Goal: Communication & Community: Ask a question

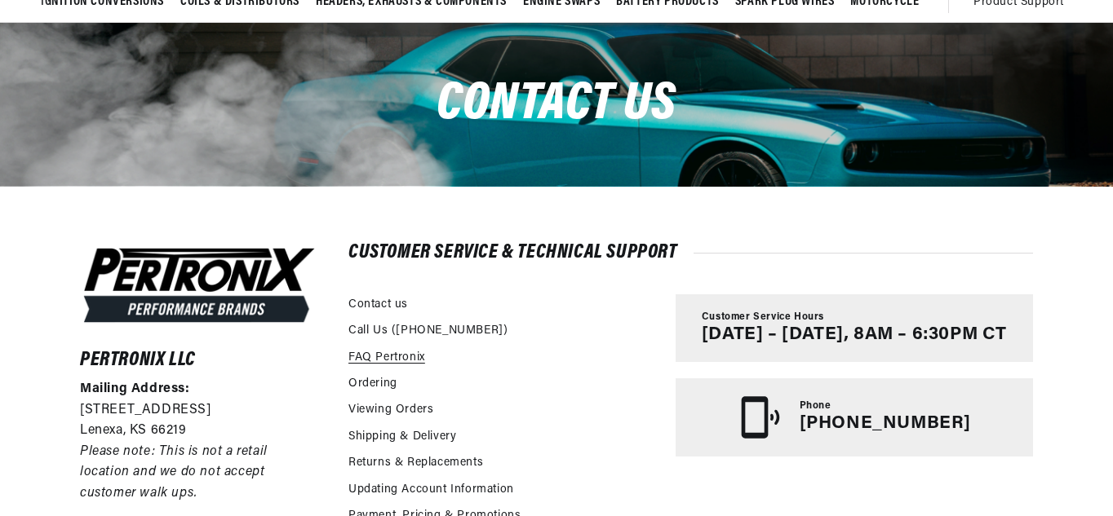
scroll to position [0, 640]
click at [383, 361] on link "FAQ Pertronix" at bounding box center [386, 358] width 77 height 18
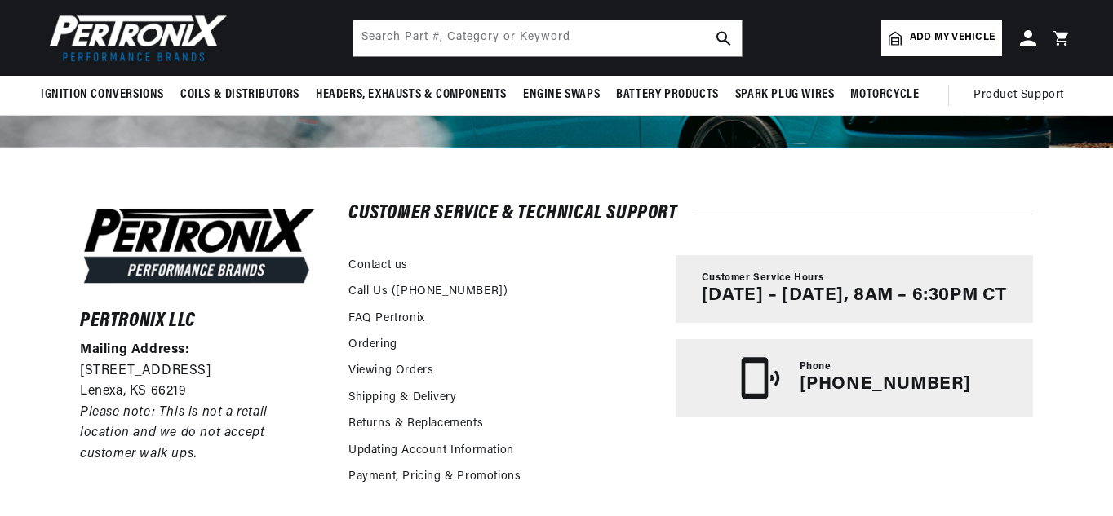
click at [370, 320] on link "FAQ Pertronix" at bounding box center [386, 319] width 77 height 18
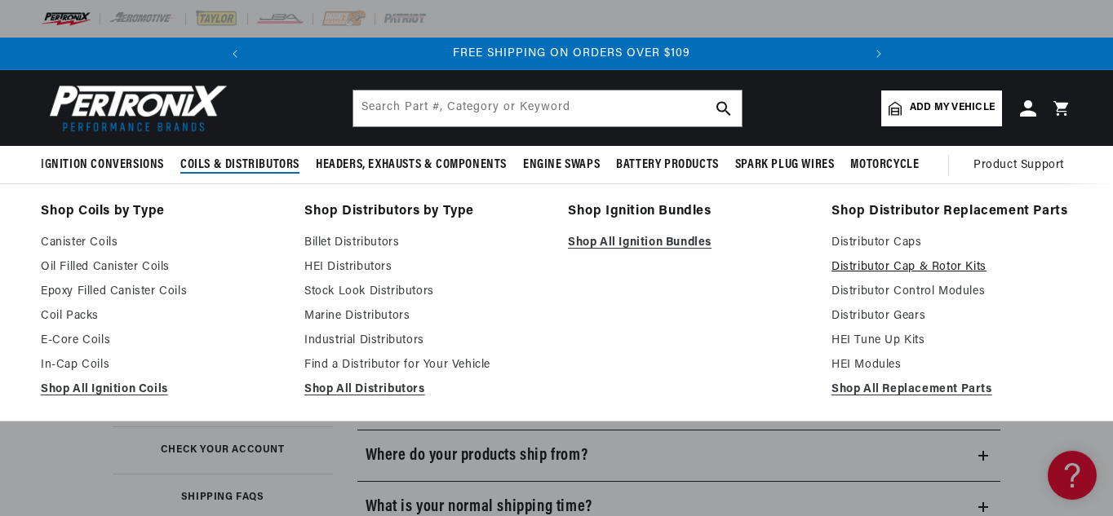
scroll to position [0, 610]
click at [859, 268] on link "Distributor Cap & Rotor Kits" at bounding box center [951, 268] width 241 height 20
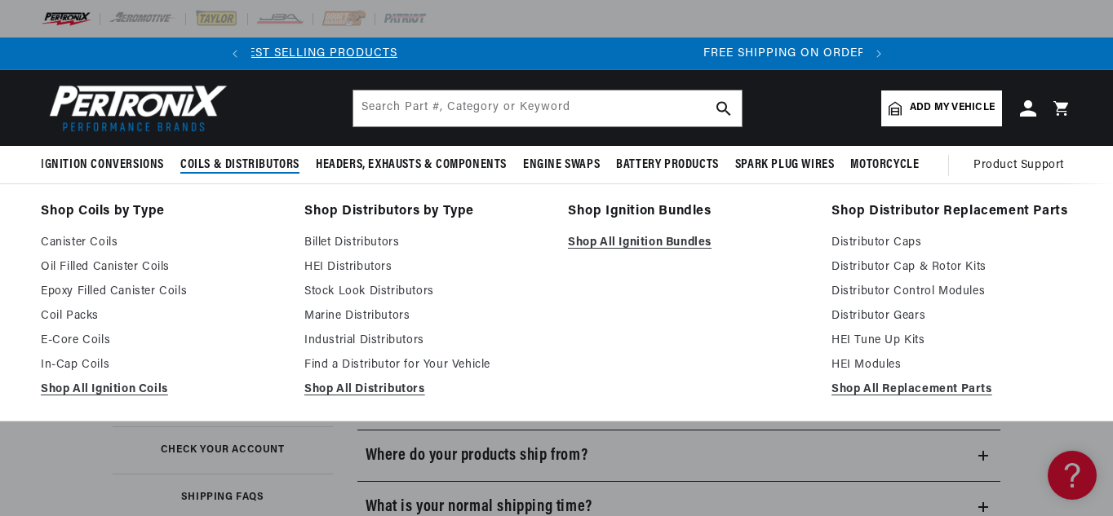
scroll to position [0, 0]
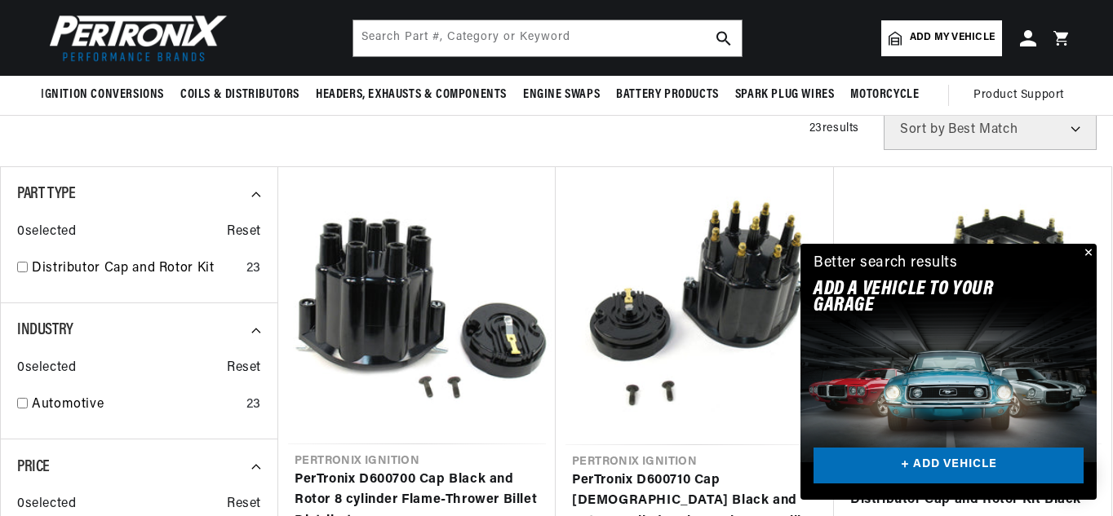
click at [1090, 254] on button "Close" at bounding box center [1087, 254] width 20 height 20
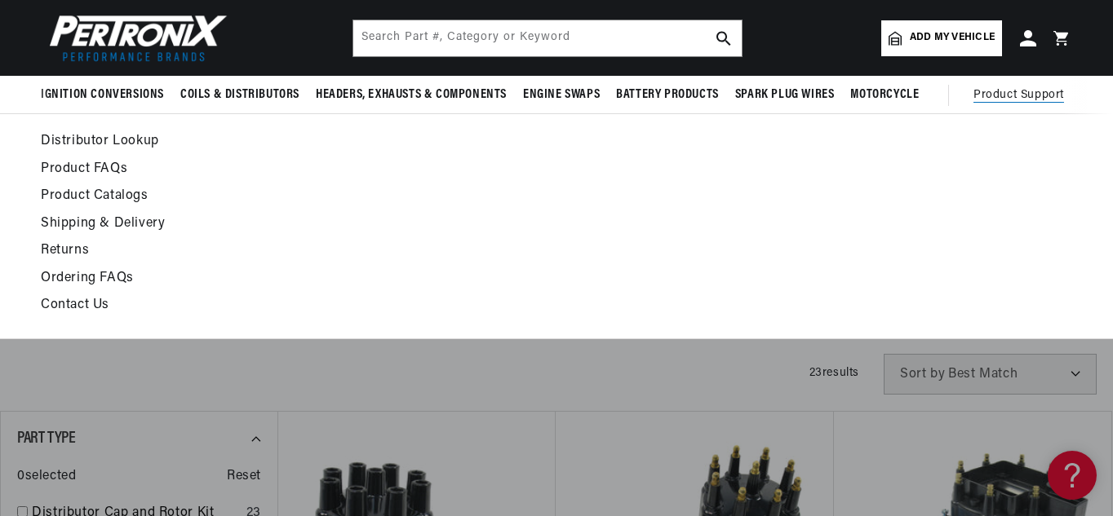
scroll to position [0, 610]
click at [100, 162] on link "Product FAQs" at bounding box center [416, 169] width 751 height 23
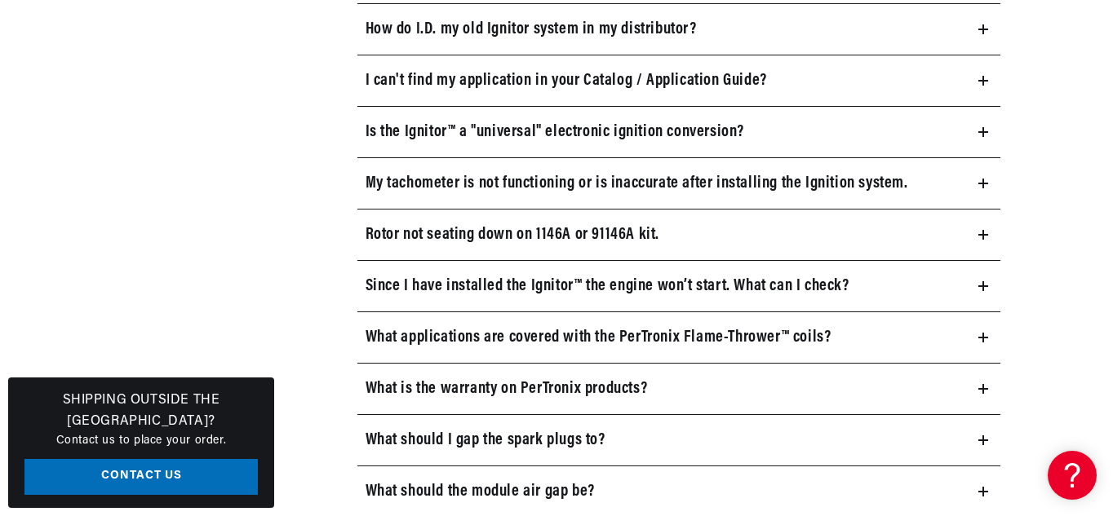
scroll to position [0, 610]
click at [983, 436] on icon at bounding box center [983, 441] width 0 height 10
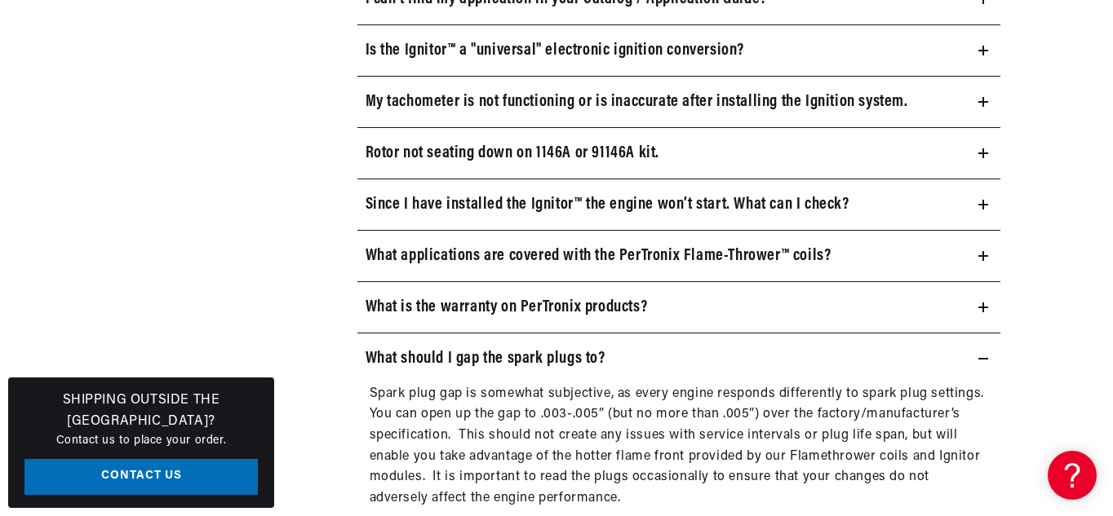
click at [982, 359] on icon at bounding box center [983, 359] width 10 height 0
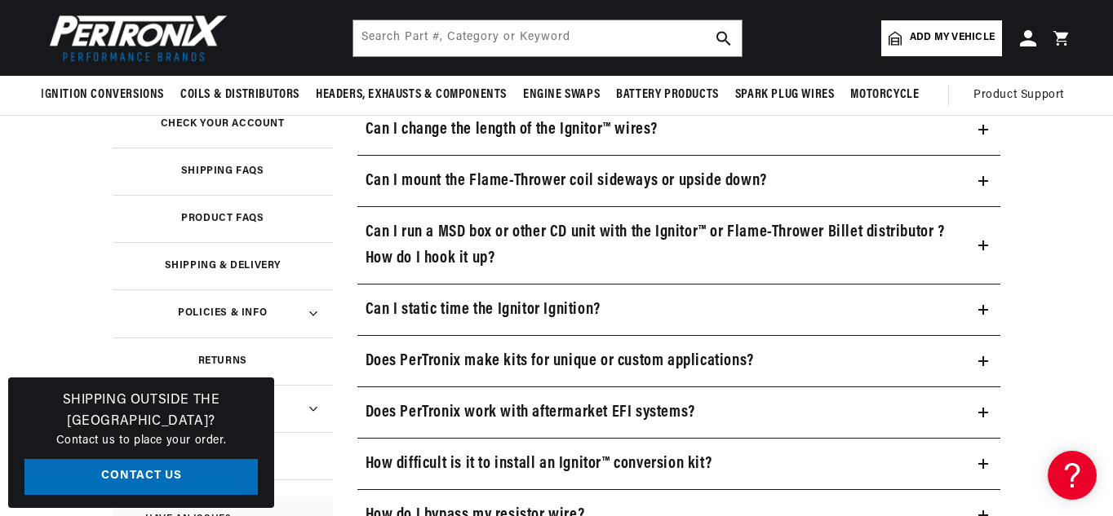
scroll to position [0, 0]
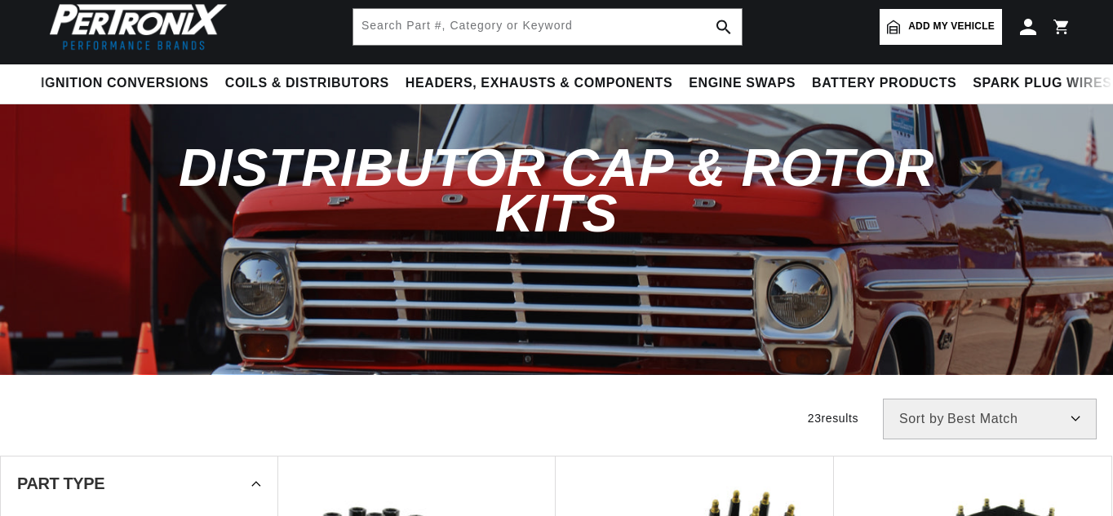
scroll to position [82, 0]
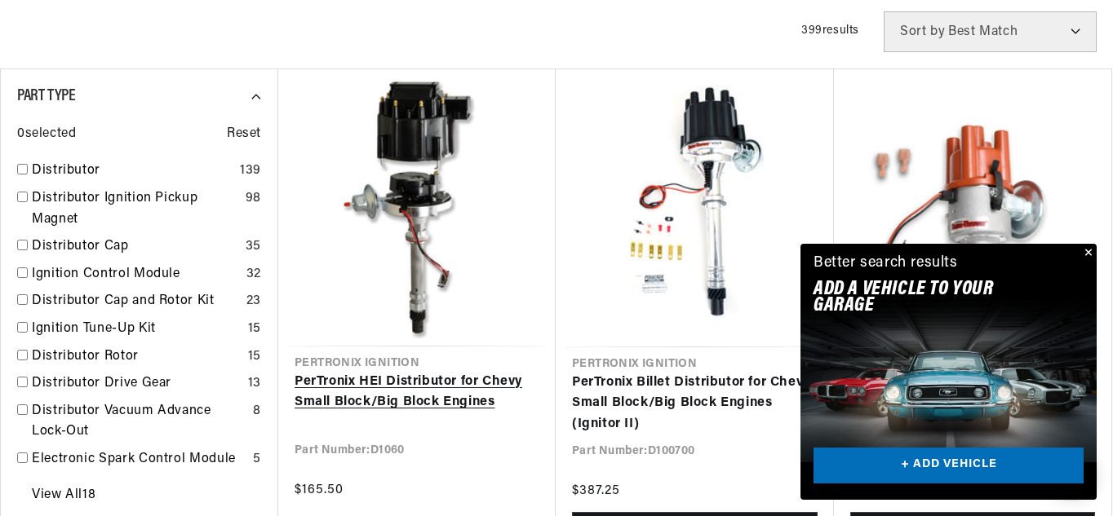
scroll to position [0, 610]
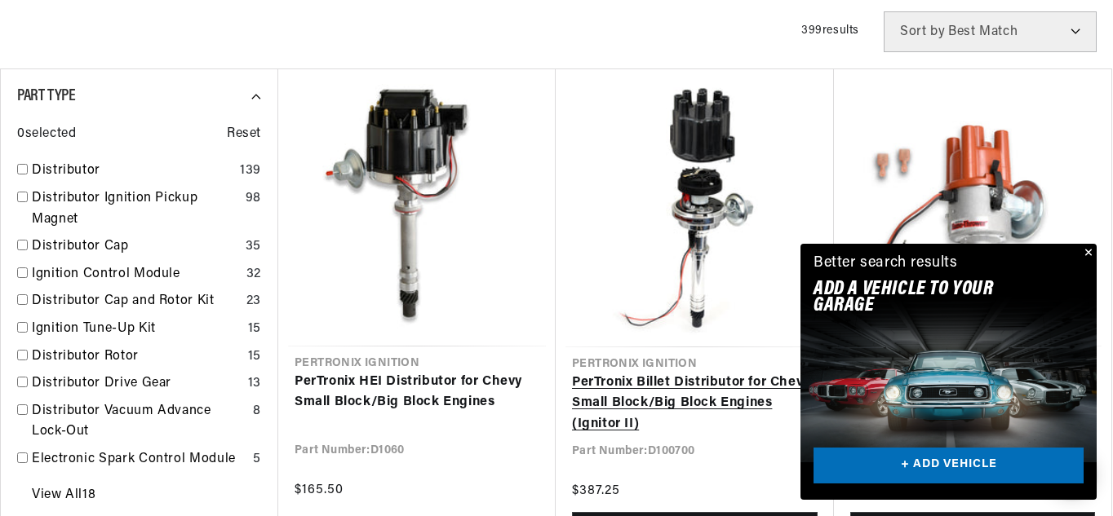
click at [706, 373] on link "PerTronix Billet Distributor for Chevy Small Block/Big Block Engines (Ignitor I…" at bounding box center [695, 404] width 246 height 63
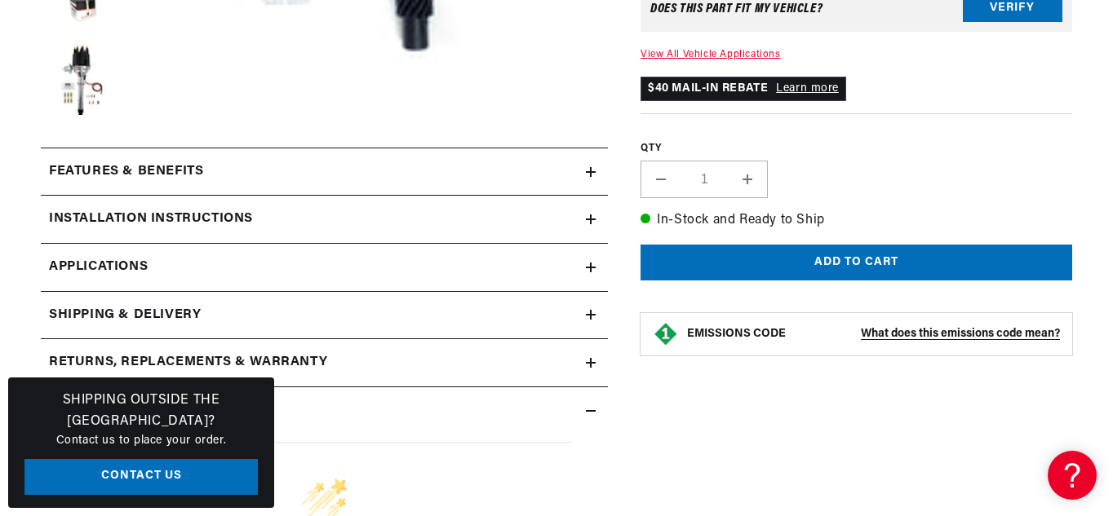
click at [586, 171] on icon at bounding box center [591, 172] width 10 height 10
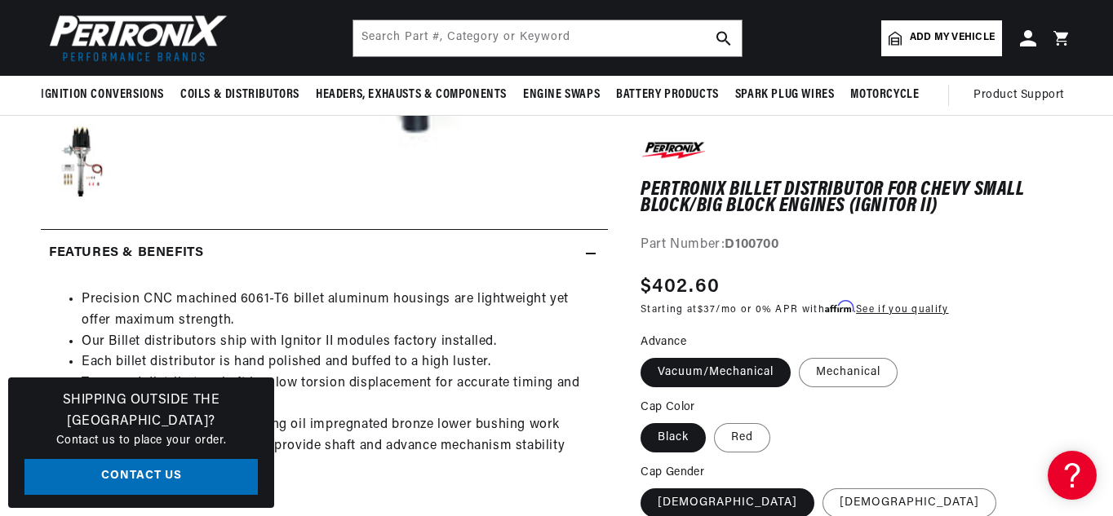
click at [591, 254] on icon at bounding box center [591, 254] width 10 height 0
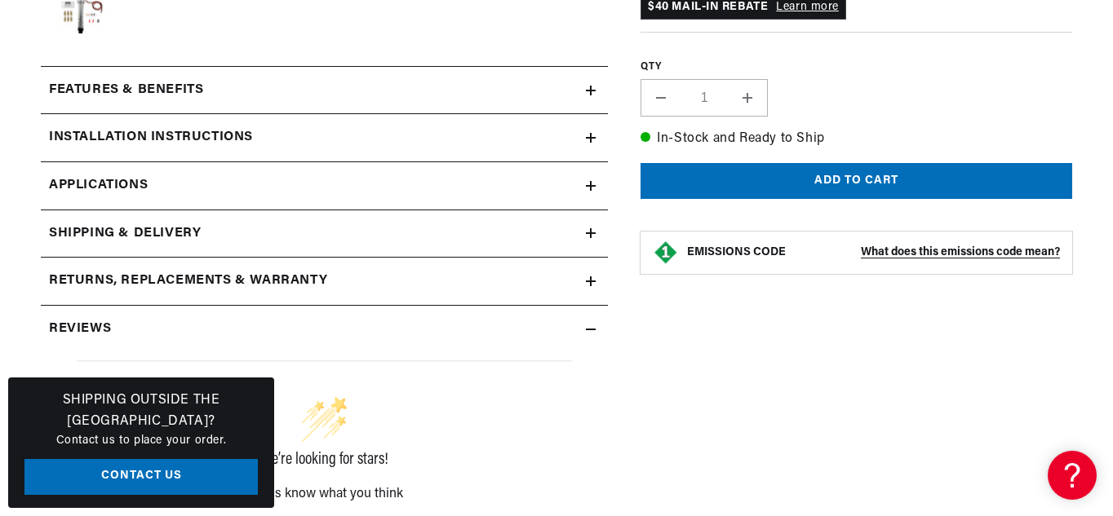
click at [584, 331] on div "Reviews" at bounding box center [313, 329] width 545 height 21
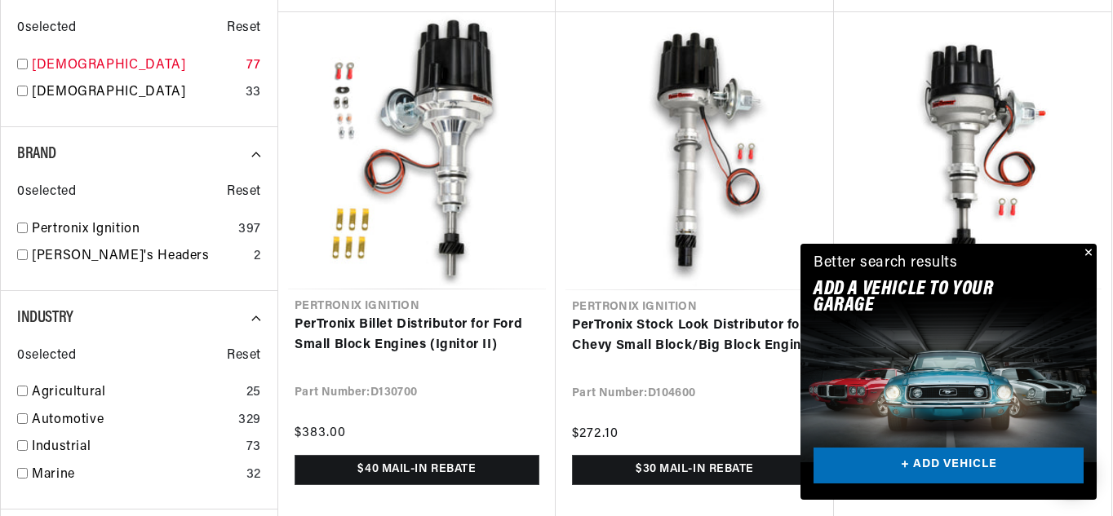
scroll to position [1142, 0]
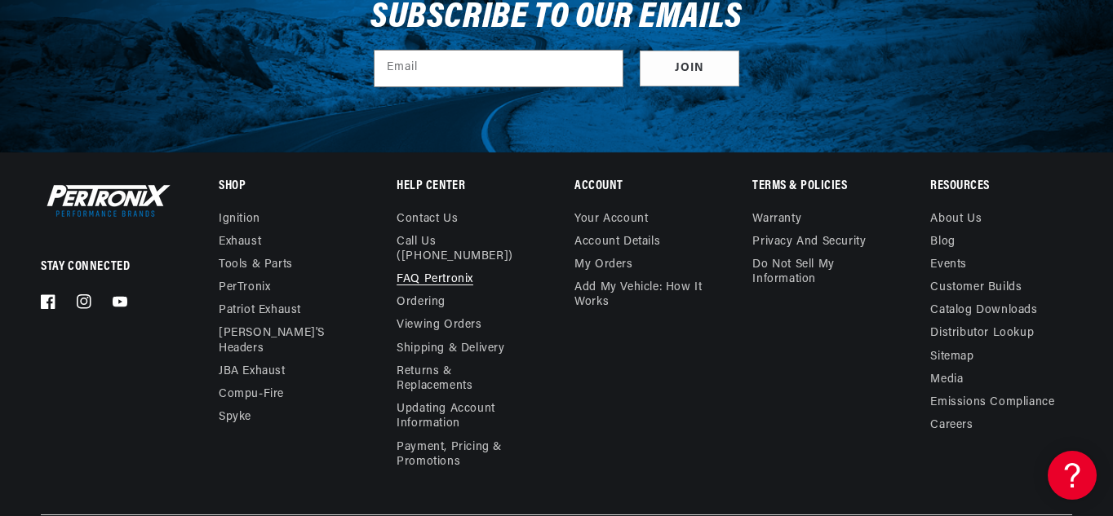
click at [448, 268] on link "FAQ Pertronix" at bounding box center [435, 279] width 77 height 23
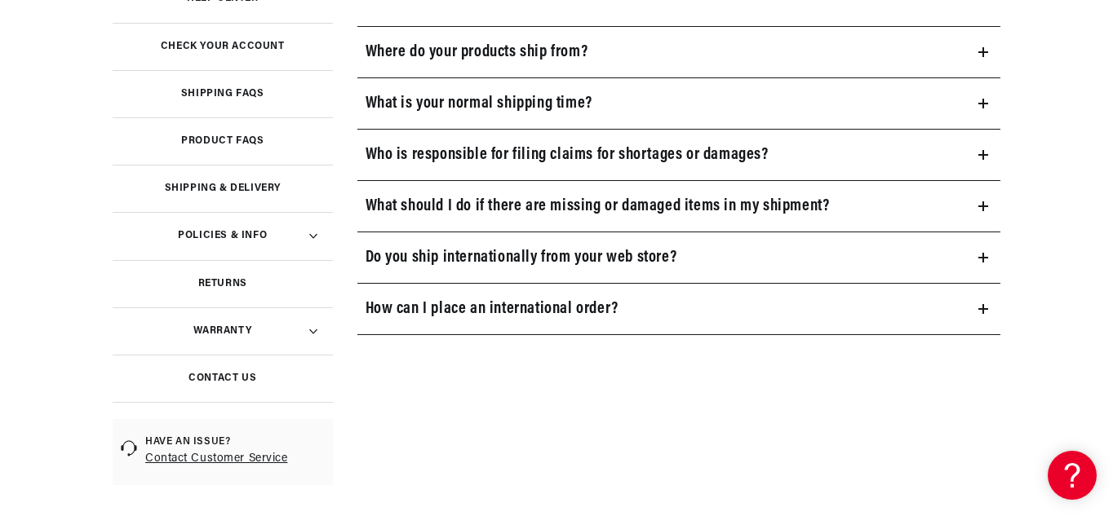
scroll to position [408, 0]
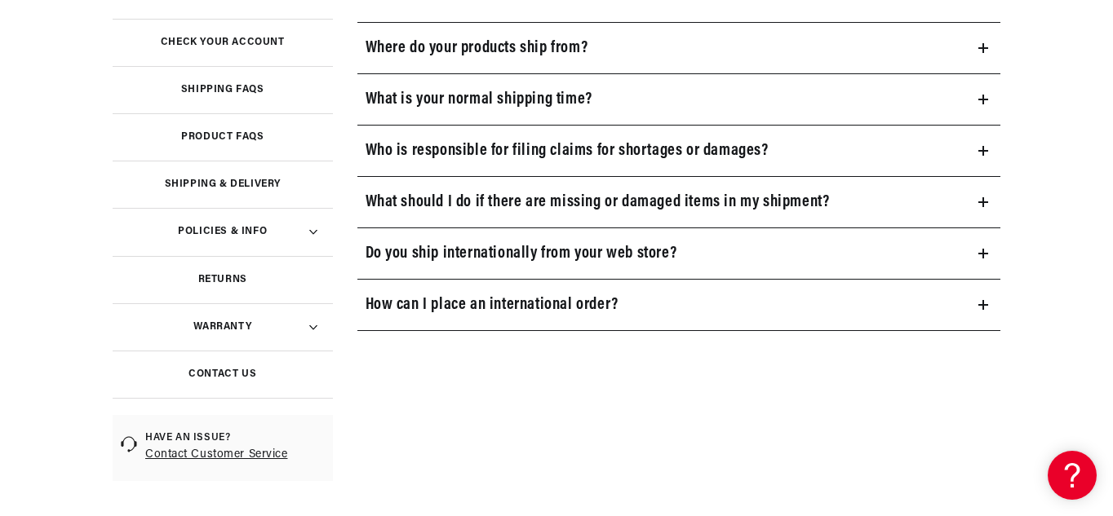
click at [243, 371] on h3 "Contact Us" at bounding box center [222, 374] width 68 height 8
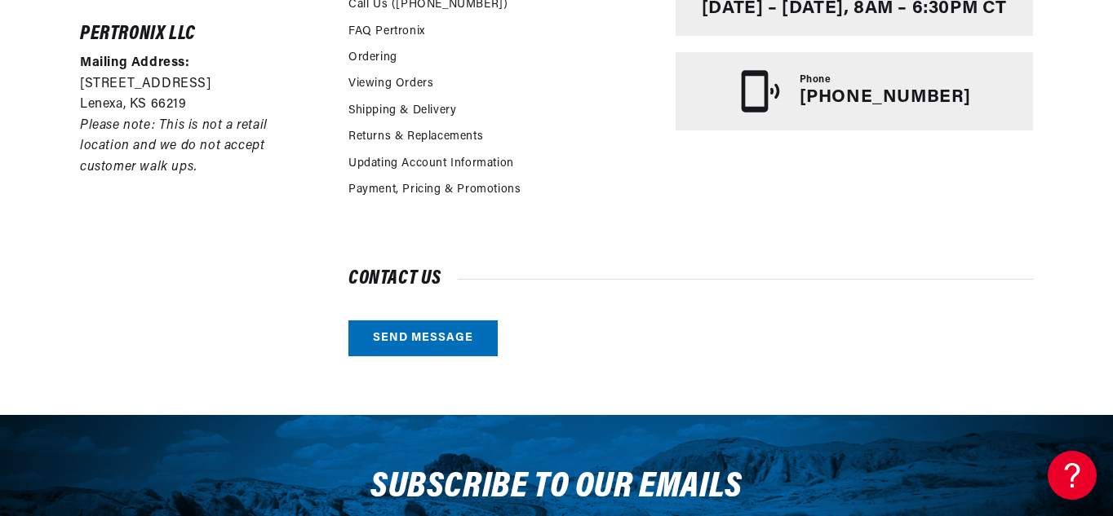
scroll to position [0, 610]
click at [410, 339] on link "Send message" at bounding box center [422, 339] width 149 height 37
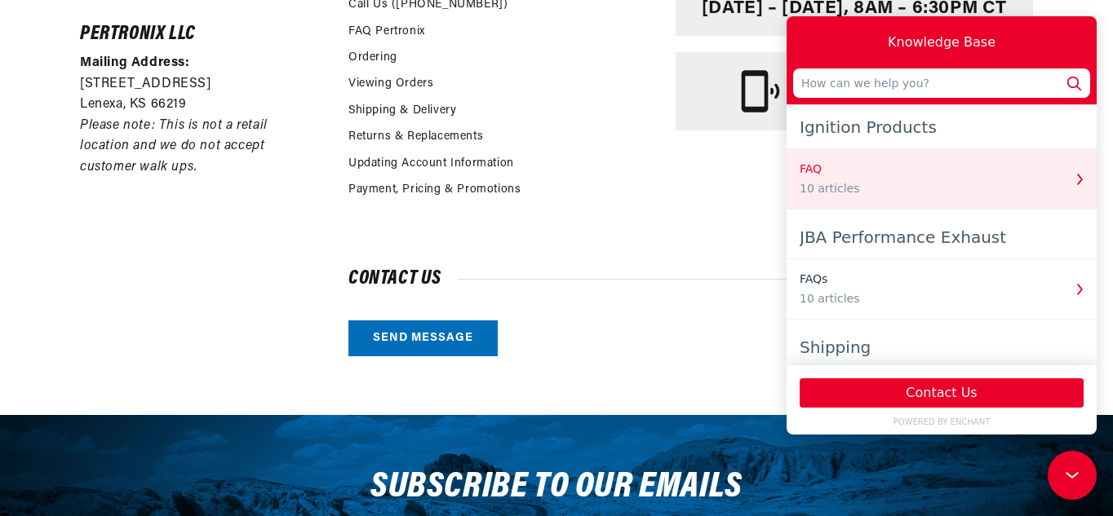
click at [819, 193] on div "10 articles" at bounding box center [931, 188] width 263 height 17
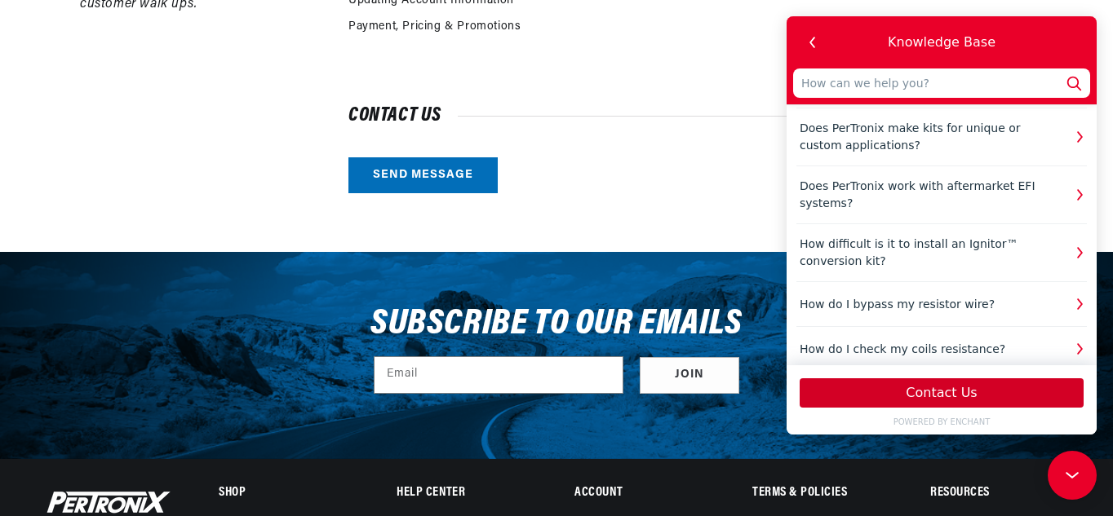
click at [940, 388] on button "Contact Us" at bounding box center [942, 393] width 284 height 29
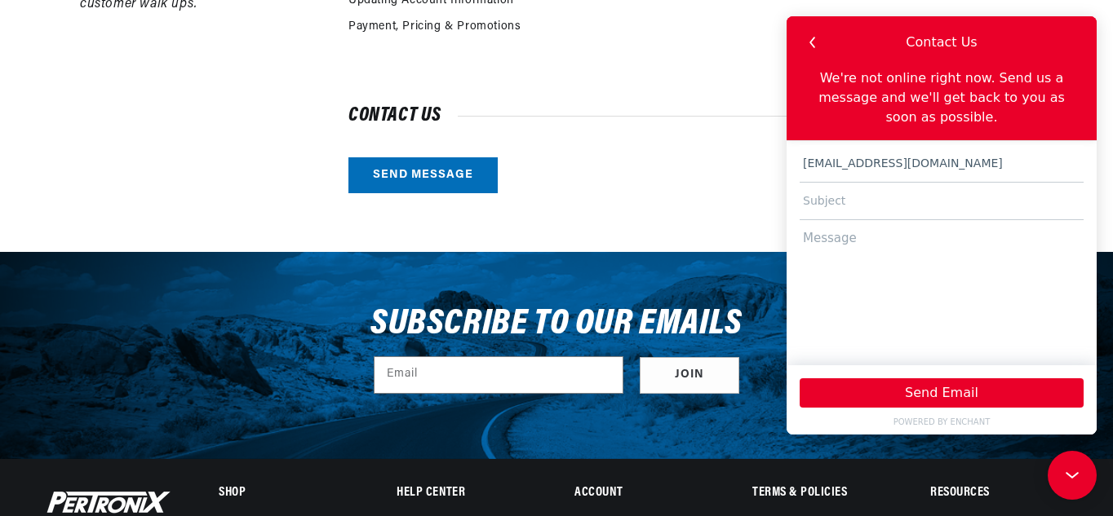
scroll to position [0, 0]
type input "dan3537@comcast.net"
click at [878, 183] on input "text" at bounding box center [942, 202] width 284 height 38
type input "mech advance"
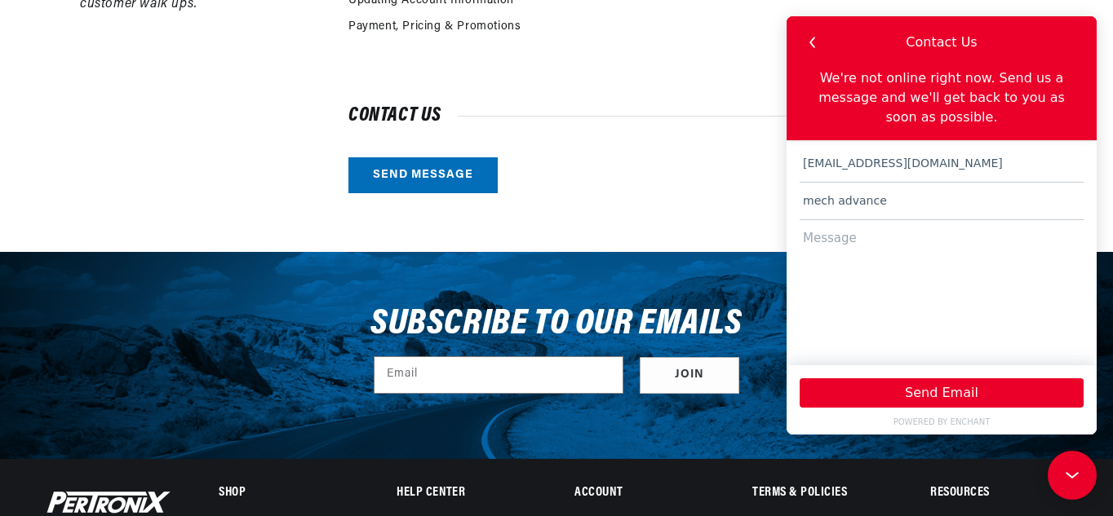
click at [858, 228] on textarea at bounding box center [942, 285] width 284 height 130
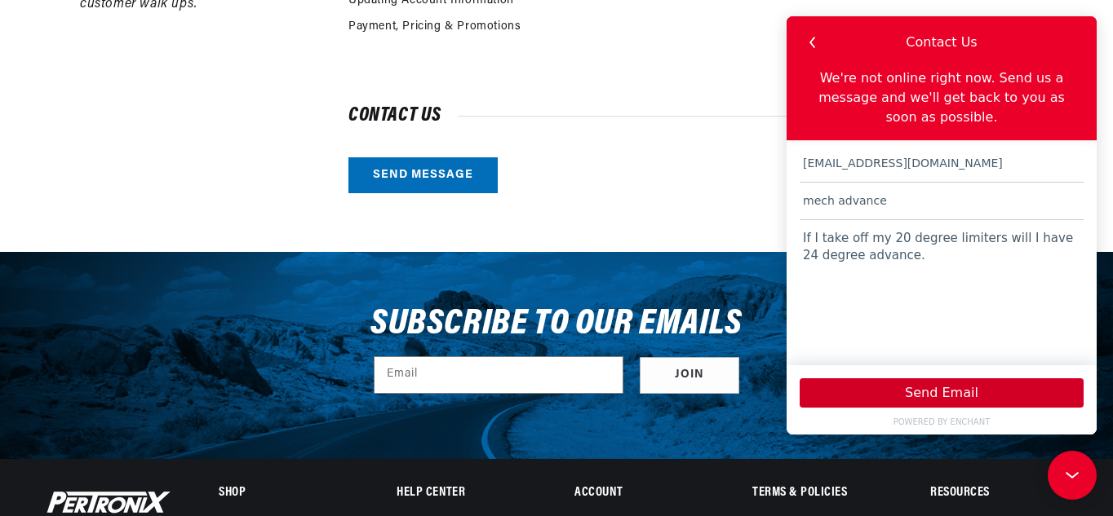
type textarea "If I take off my 20 degree limiters will I have 24 degree advance."
click at [930, 396] on button "Send Email" at bounding box center [942, 393] width 284 height 29
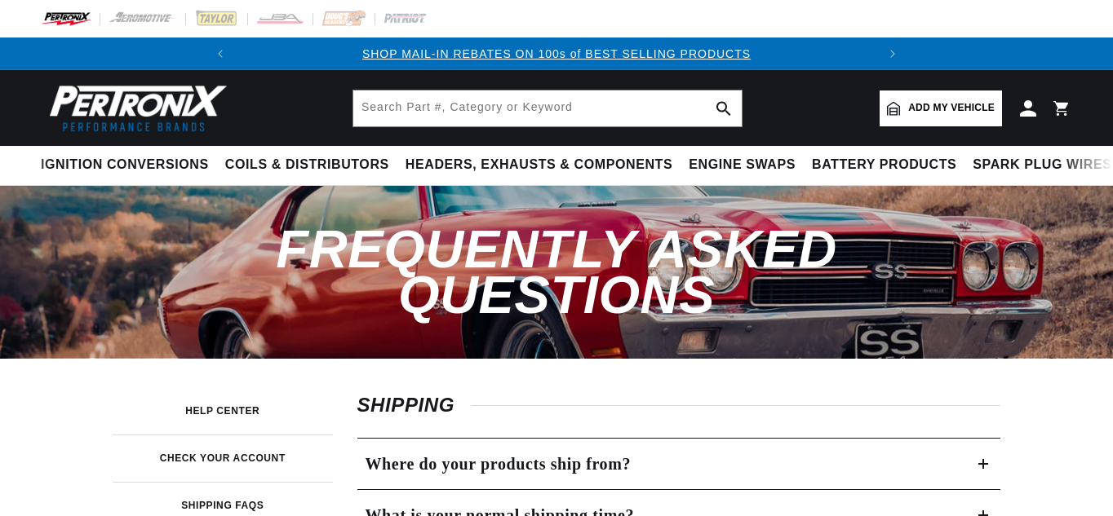
scroll to position [408, 0]
